Goal: Find specific page/section: Find specific page/section

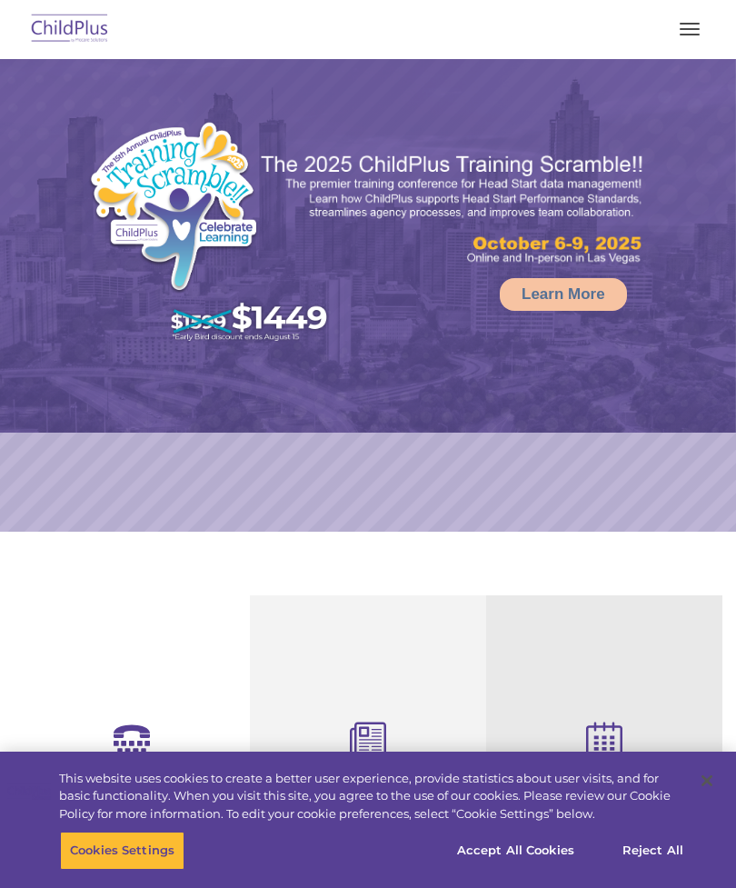
select select "MEDIUM"
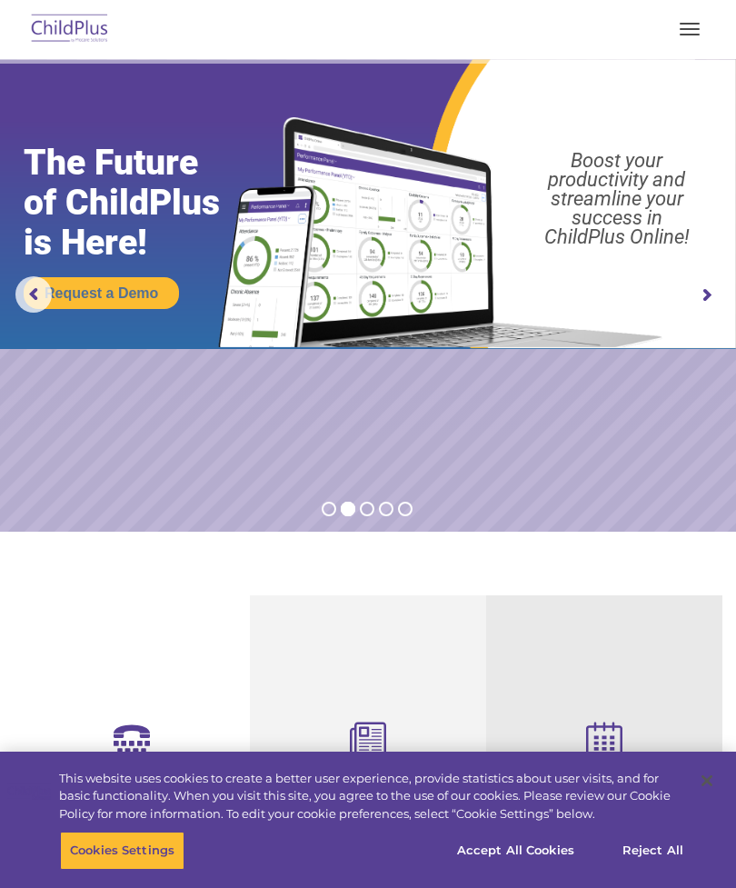
click at [700, 21] on button "button" at bounding box center [689, 29] width 38 height 29
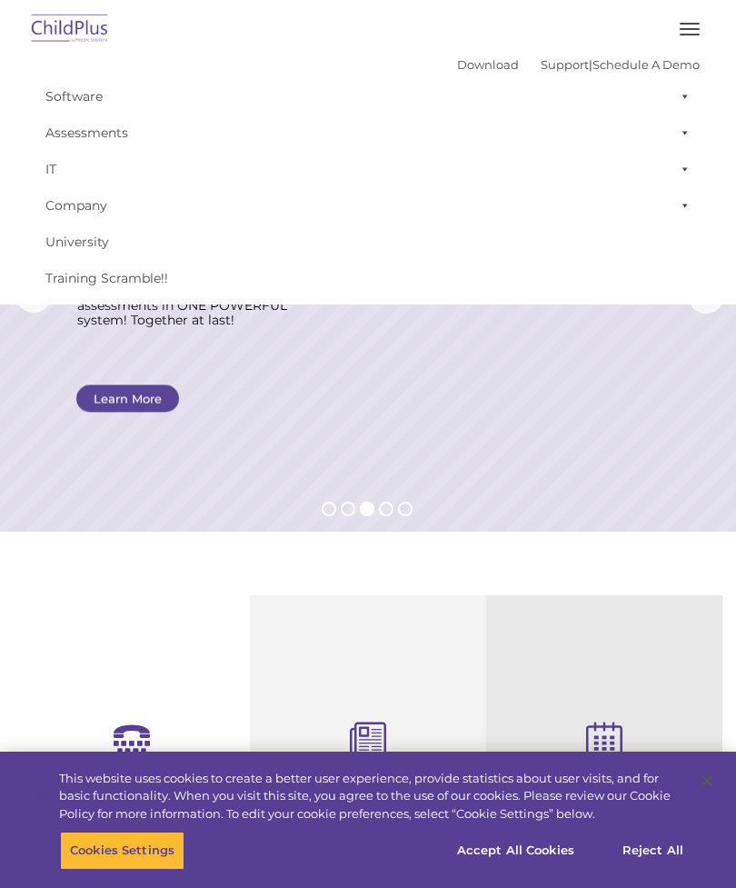
click at [514, 411] on rs-layer at bounding box center [368, 295] width 736 height 472
click at [683, 15] on button "button" at bounding box center [689, 29] width 38 height 29
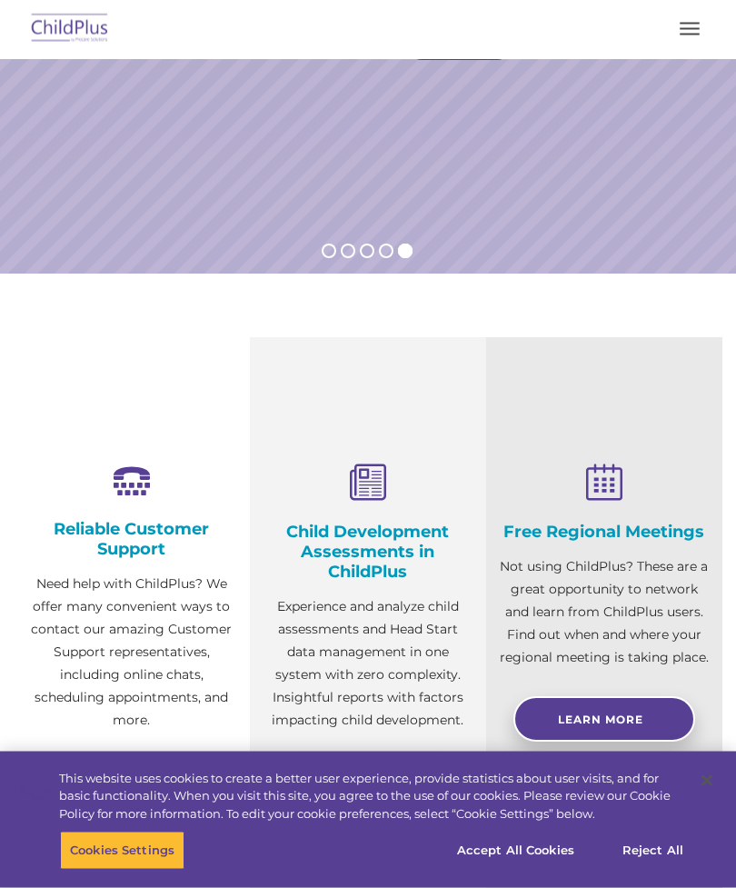
scroll to position [259, 0]
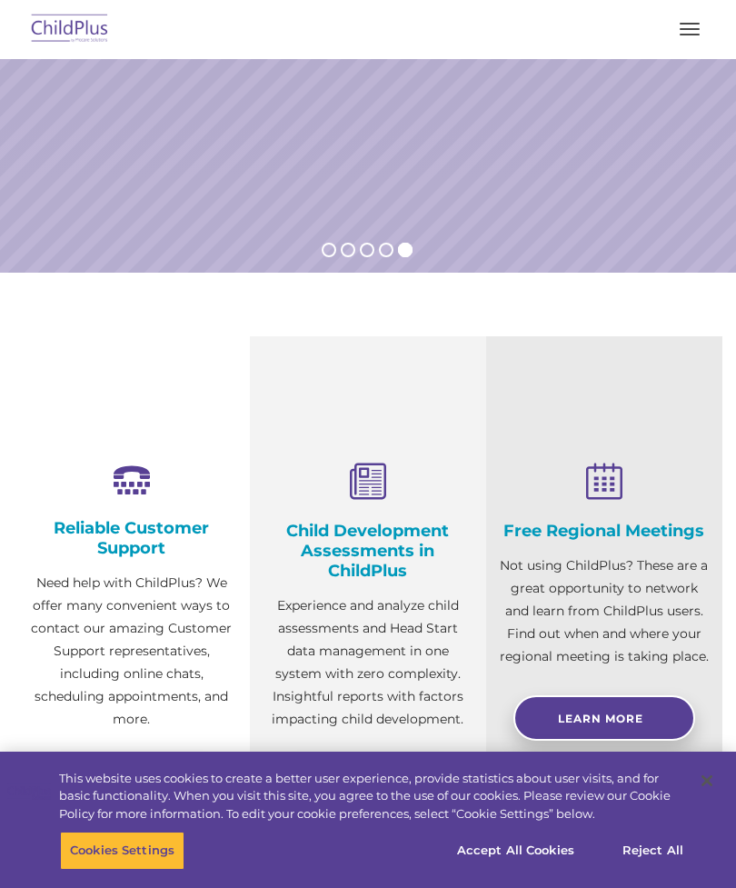
click at [720, 293] on section "Reliable Customer Support Need help with ChildPlus? We offer many convenient wa…" at bounding box center [368, 615] width 736 height 685
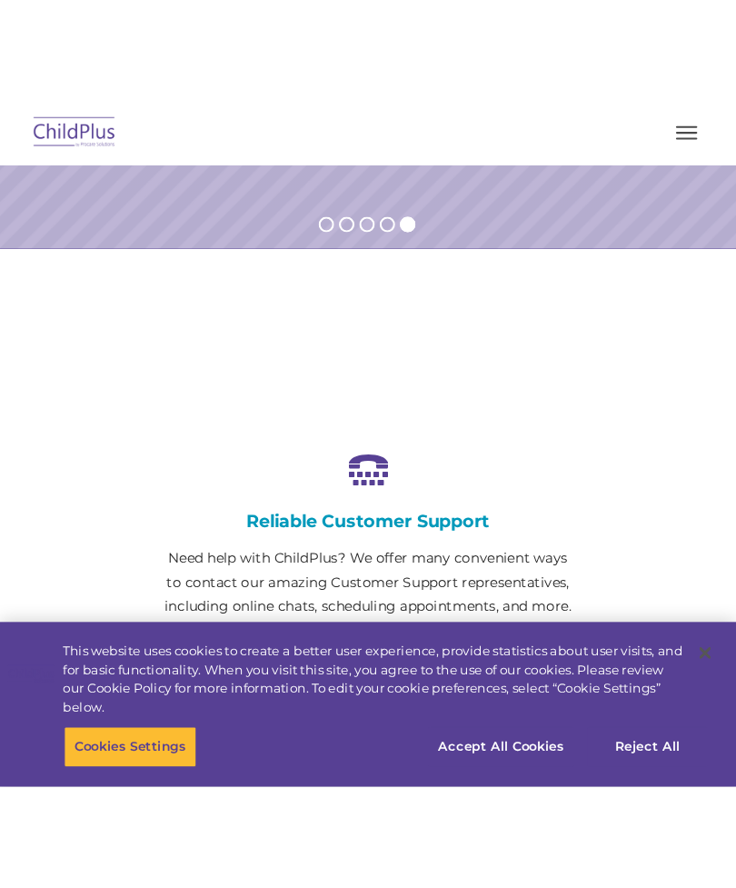
scroll to position [728, 0]
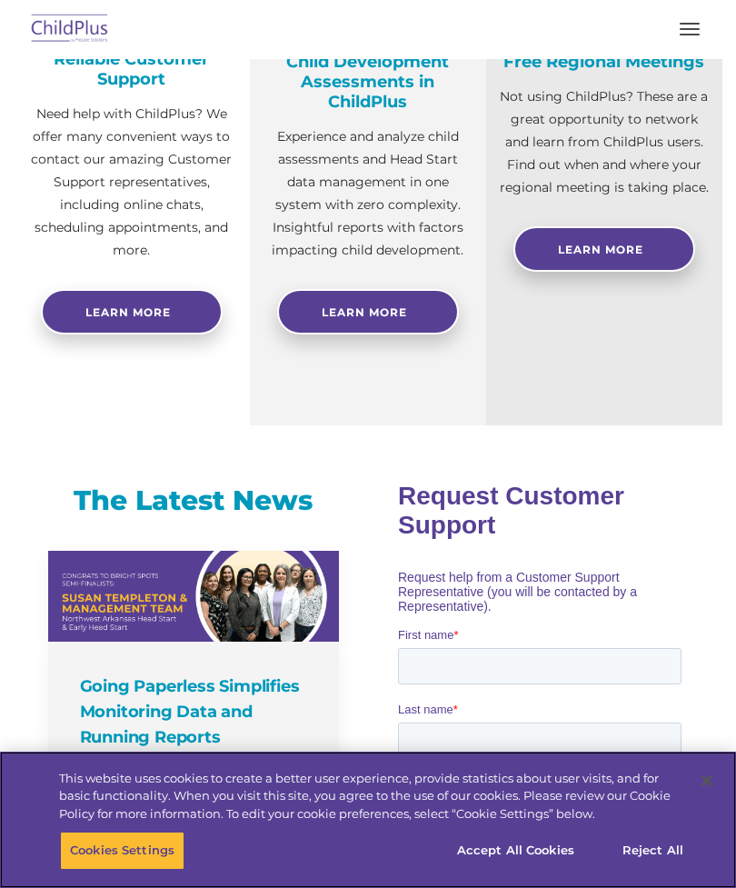
click at [514, 869] on button "Accept All Cookies" at bounding box center [515, 850] width 137 height 38
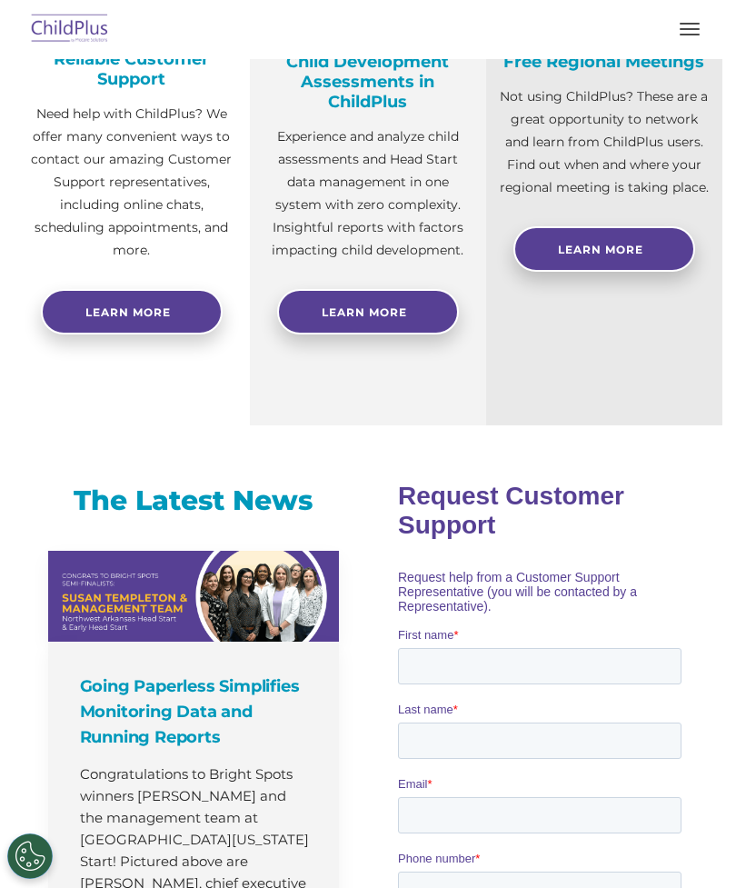
click at [691, 30] on button "button" at bounding box center [689, 29] width 38 height 29
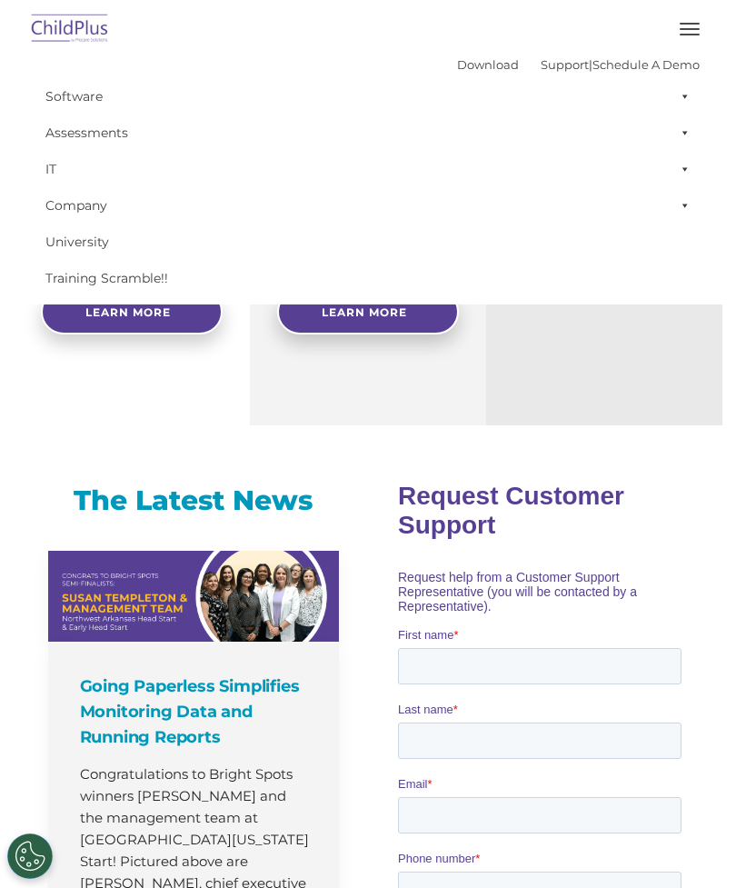
click at [699, 27] on button "button" at bounding box center [689, 29] width 38 height 29
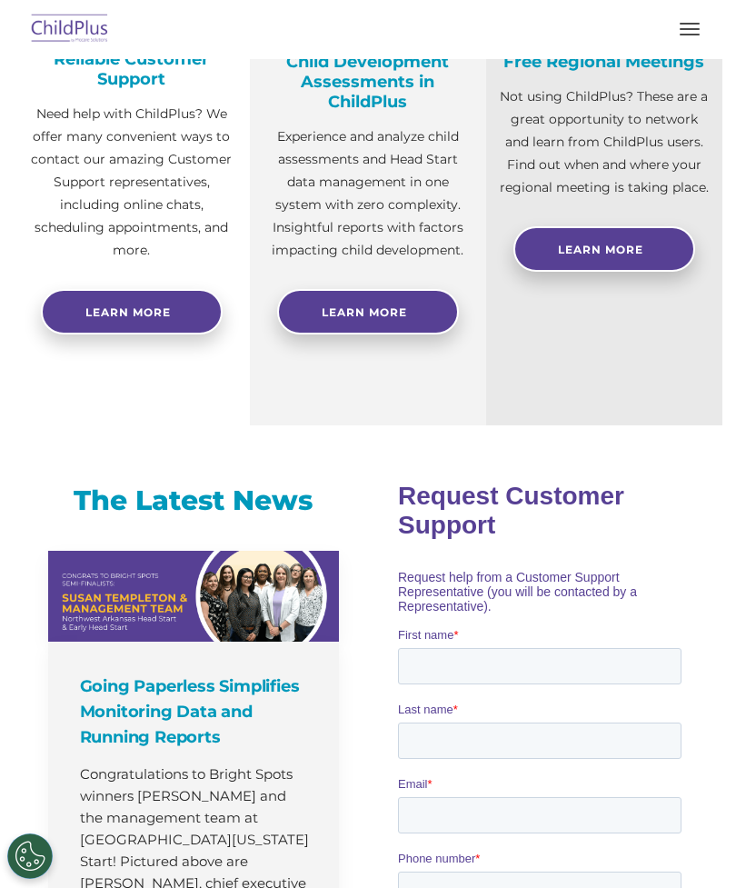
click at [686, 28] on span "button" at bounding box center [690, 29] width 20 height 2
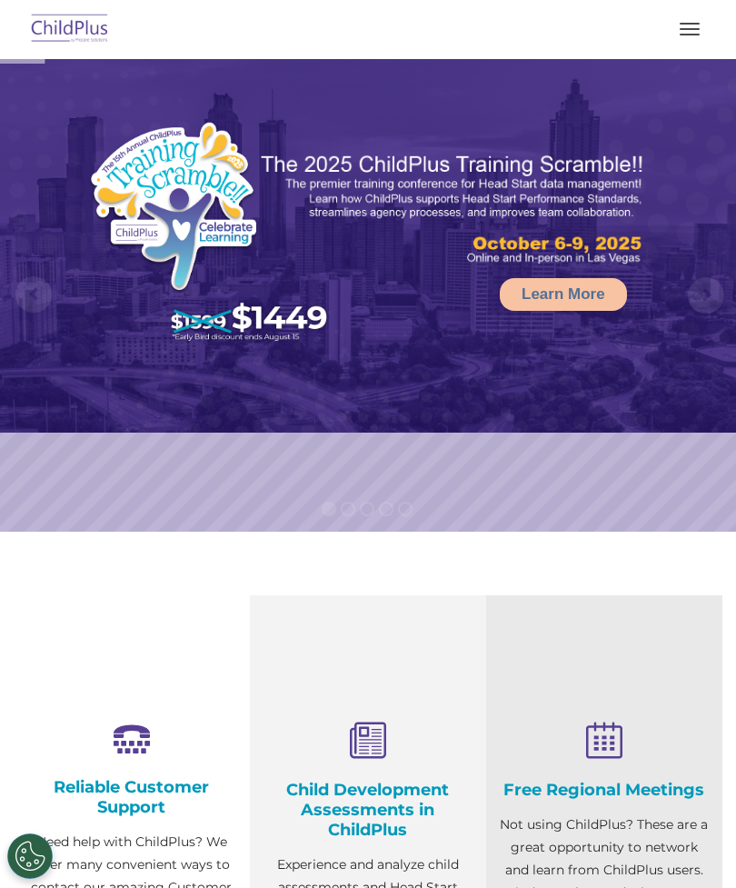
scroll to position [519, 0]
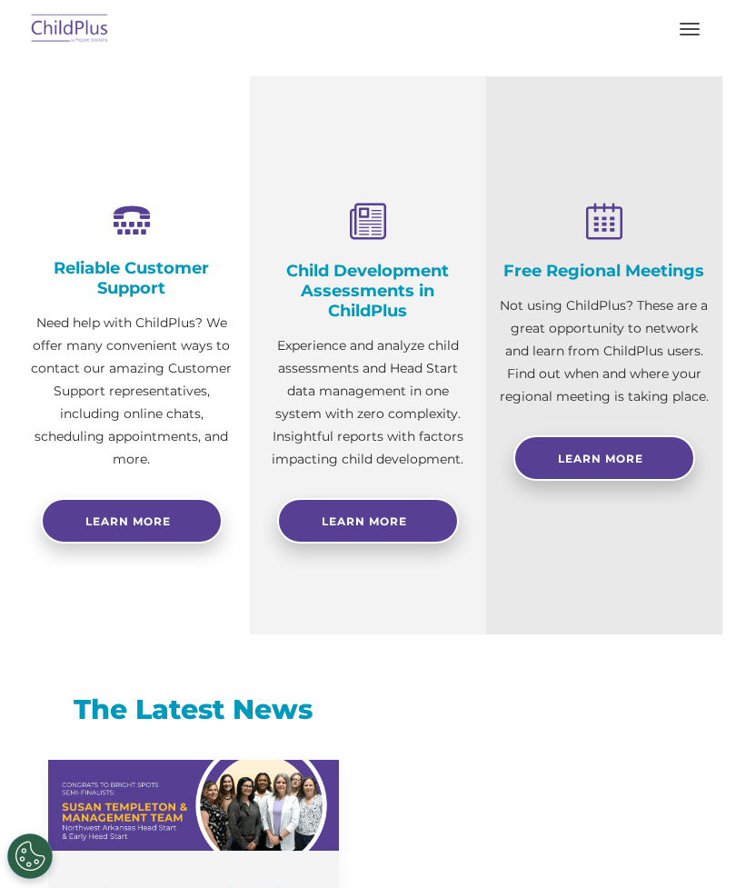
select select "MEDIUM"
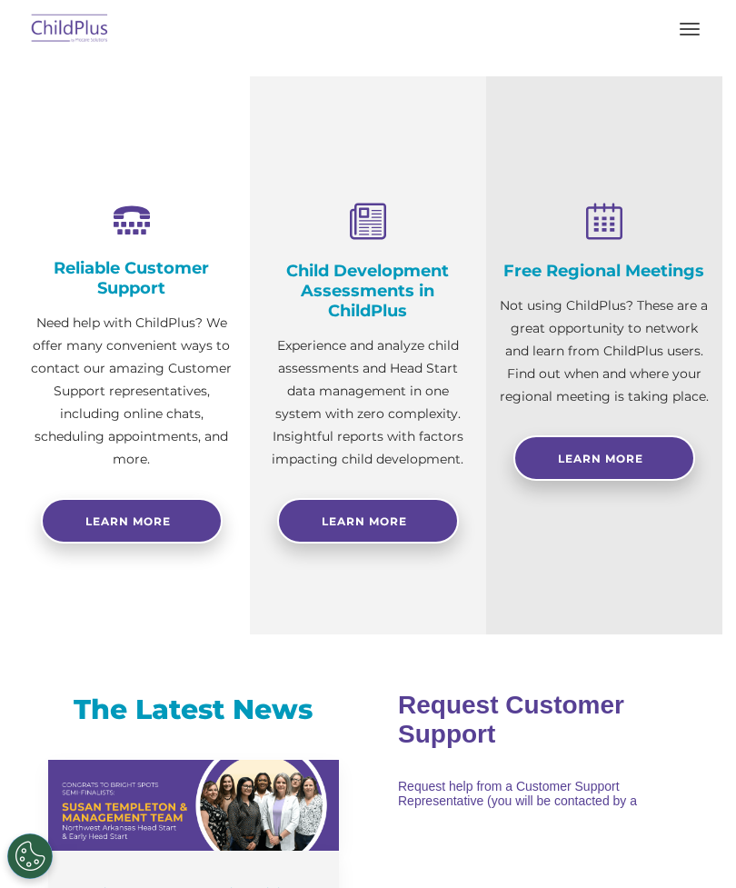
scroll to position [0, 0]
